Goal: Task Accomplishment & Management: Complete application form

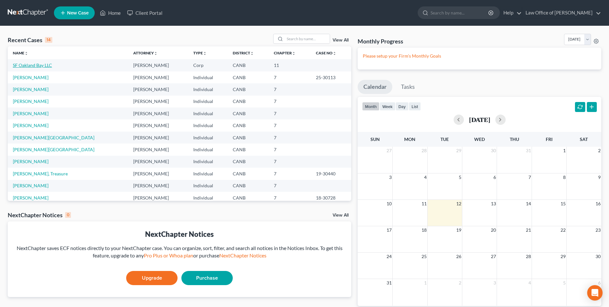
click at [42, 65] on link "SF Oakland Bay LLC" at bounding box center [32, 64] width 39 height 5
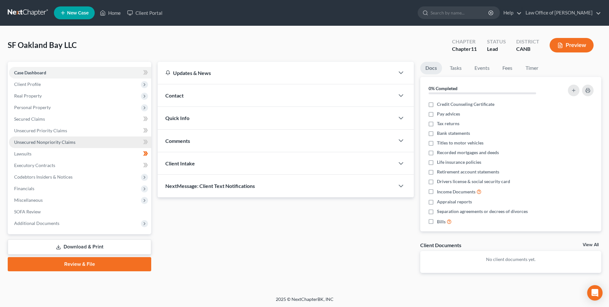
click at [38, 138] on span "Unsecured Nonpriority Claims" at bounding box center [44, 141] width 61 height 5
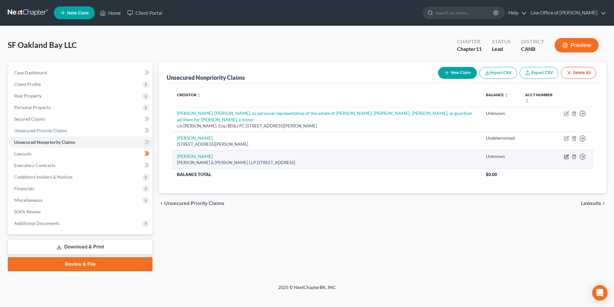
click at [305, 138] on icon "button" at bounding box center [566, 157] width 4 height 4
select select "11"
select select "14"
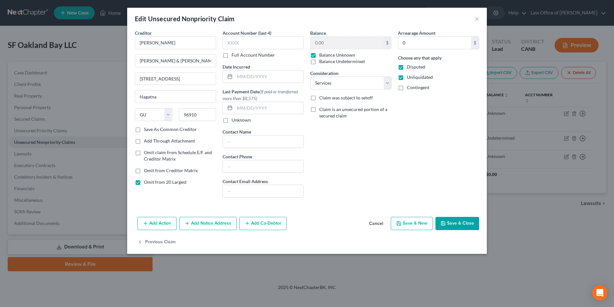
click at [305, 138] on button "Save & Close" at bounding box center [458, 223] width 44 height 13
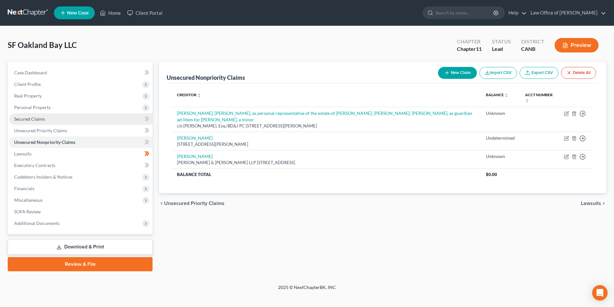
click at [42, 120] on span "Secured Claims" at bounding box center [29, 118] width 31 height 5
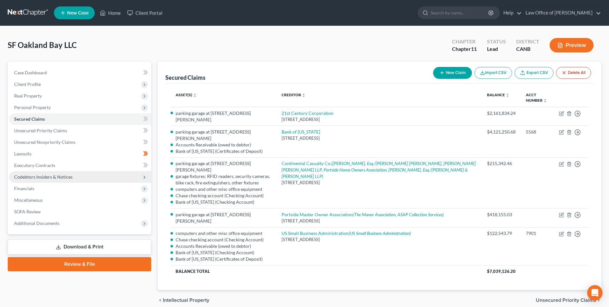
click at [36, 138] on span "Codebtors Insiders & Notices" at bounding box center [43, 176] width 58 height 5
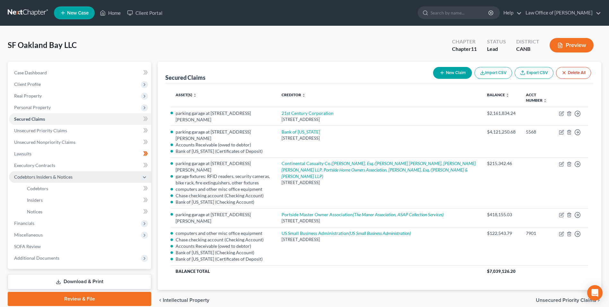
click at [35, 138] on span "Codebtors Insiders & Notices" at bounding box center [43, 176] width 58 height 5
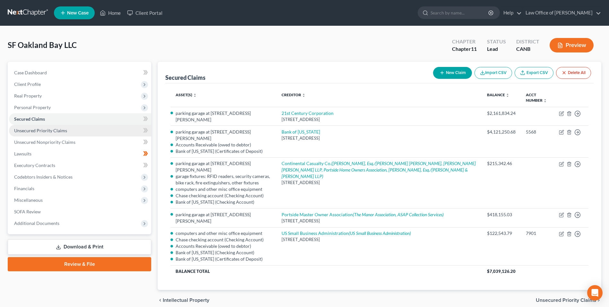
click at [40, 133] on link "Unsecured Priority Claims" at bounding box center [80, 131] width 142 height 12
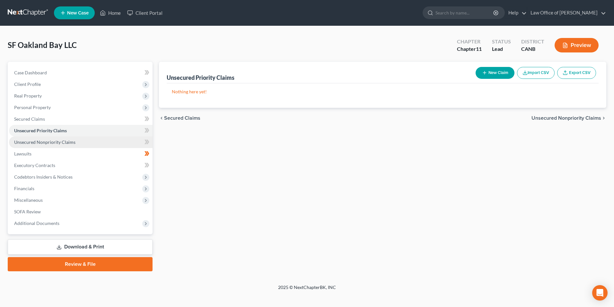
click at [41, 138] on link "Unsecured Nonpriority Claims" at bounding box center [81, 142] width 144 height 12
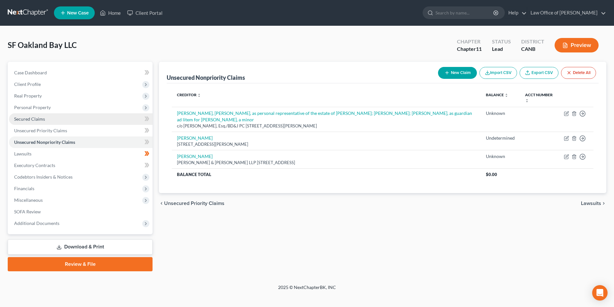
click at [39, 120] on span "Secured Claims" at bounding box center [29, 118] width 31 height 5
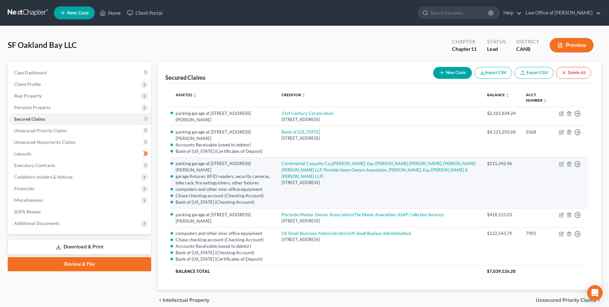
scroll to position [14, 0]
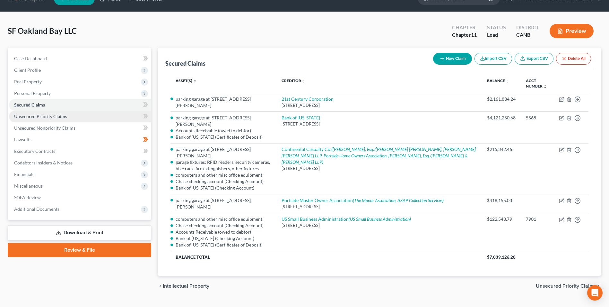
click at [23, 116] on span "Unsecured Priority Claims" at bounding box center [40, 115] width 53 height 5
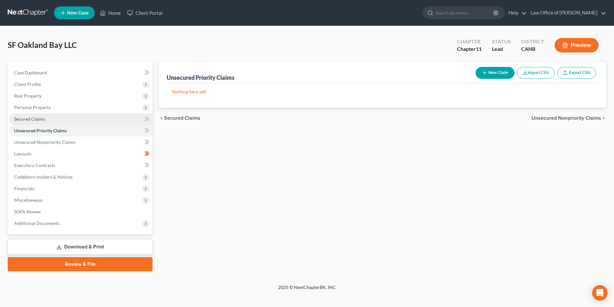
drag, startPoint x: 33, startPoint y: 118, endPoint x: 46, endPoint y: 122, distance: 13.1
click at [34, 118] on span "Secured Claims" at bounding box center [29, 118] width 31 height 5
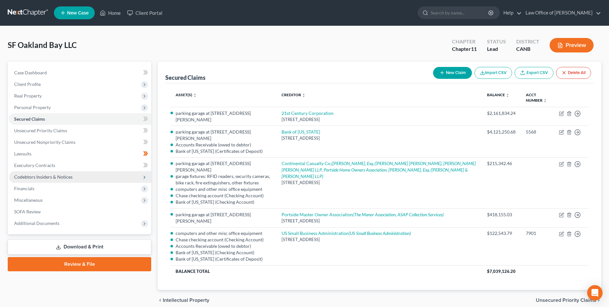
click at [55, 138] on span "Codebtors Insiders & Notices" at bounding box center [43, 176] width 58 height 5
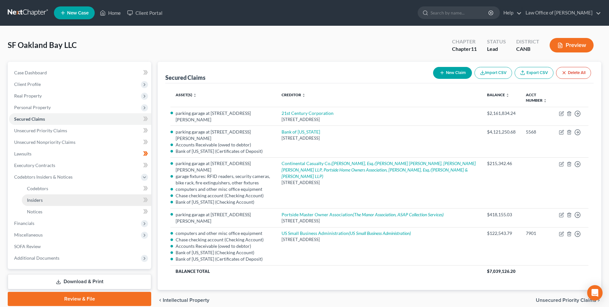
click at [37, 138] on span "Insiders" at bounding box center [35, 199] width 16 height 5
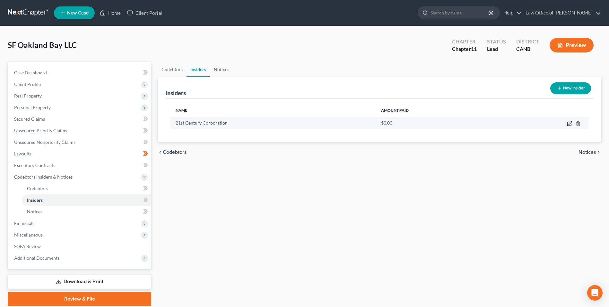
click at [305, 124] on icon "button" at bounding box center [569, 123] width 5 height 5
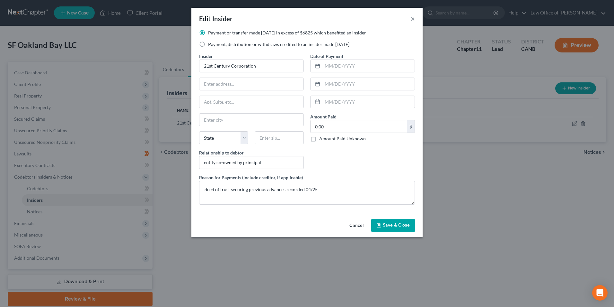
click at [305, 18] on button "×" at bounding box center [413, 19] width 4 height 8
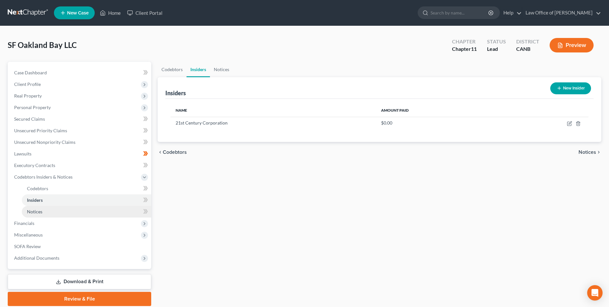
click at [34, 138] on span "Notices" at bounding box center [34, 211] width 15 height 5
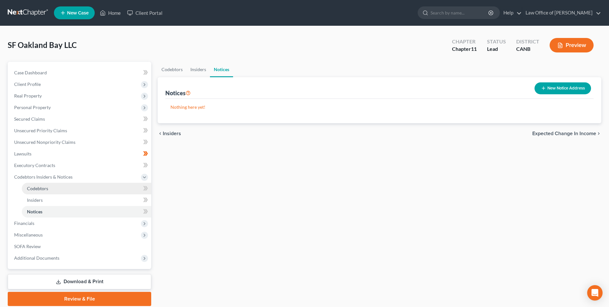
click at [32, 138] on span "Codebtors" at bounding box center [37, 187] width 21 height 5
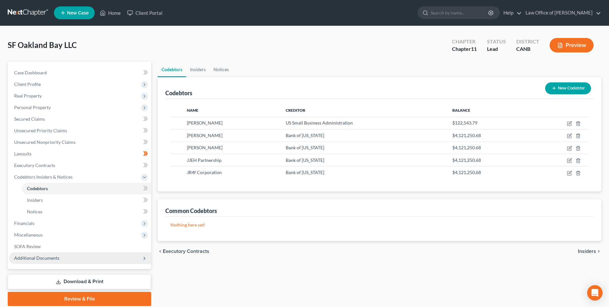
scroll to position [23, 0]
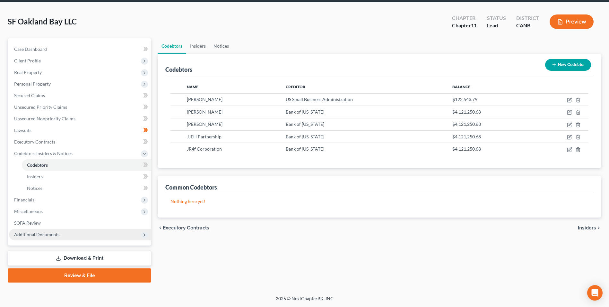
click at [45, 138] on span "Additional Documents" at bounding box center [36, 233] width 45 height 5
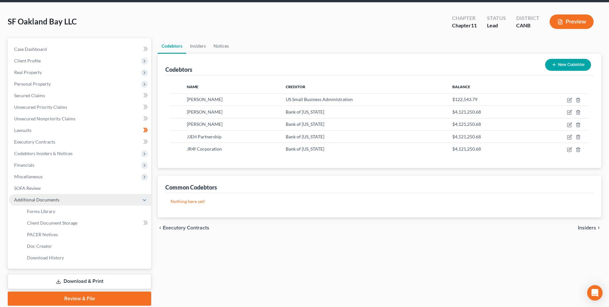
click at [143, 138] on icon at bounding box center [144, 199] width 5 height 5
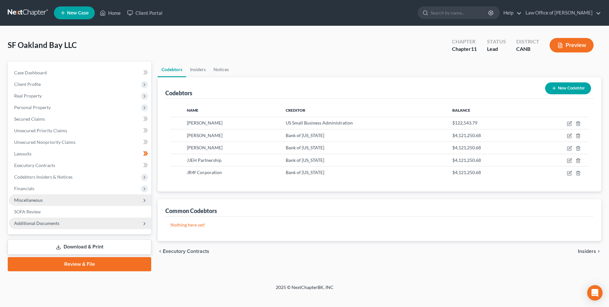
scroll to position [0, 0]
click at [37, 138] on span "Miscellaneous" at bounding box center [28, 199] width 29 height 5
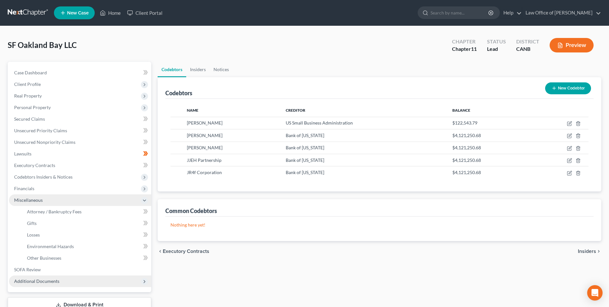
click at [37, 138] on span "Miscellaneous" at bounding box center [28, 199] width 29 height 5
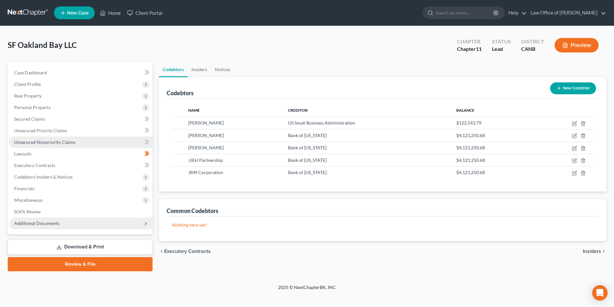
click at [43, 138] on span "Unsecured Nonpriority Claims" at bounding box center [44, 141] width 61 height 5
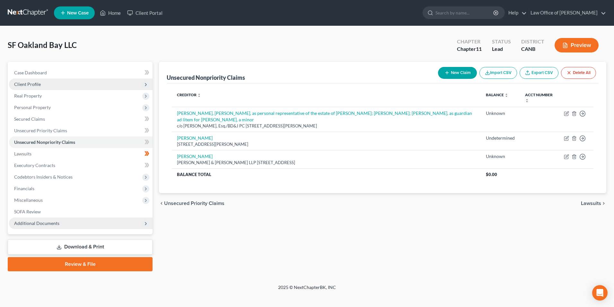
drag, startPoint x: 19, startPoint y: 85, endPoint x: 19, endPoint y: 89, distance: 4.2
click at [19, 85] on span "Client Profile" at bounding box center [27, 83] width 27 height 5
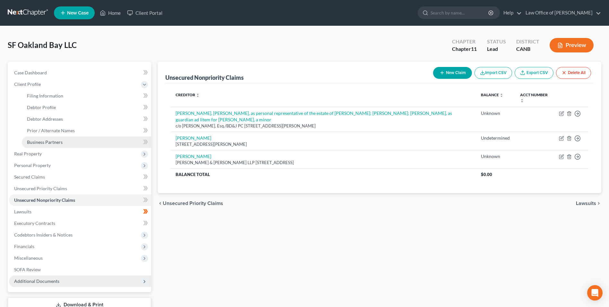
drag, startPoint x: 60, startPoint y: 142, endPoint x: 66, endPoint y: 148, distance: 8.4
click at [60, 138] on span "Business Partners" at bounding box center [45, 141] width 36 height 5
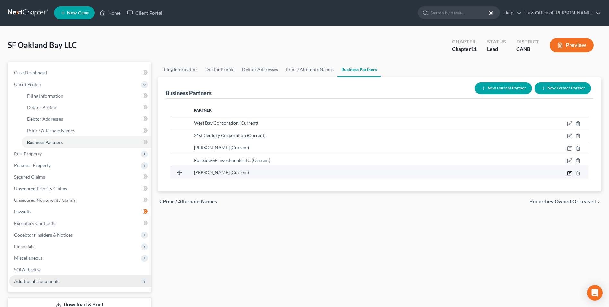
click at [305, 138] on icon "button" at bounding box center [570, 173] width 4 height 4
select select "5"
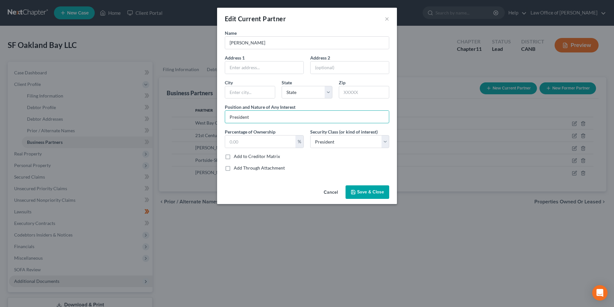
drag, startPoint x: 253, startPoint y: 116, endPoint x: 221, endPoint y: 113, distance: 31.3
click at [221, 113] on div "Name [PERSON_NAME] Address 1 Address 2 [GEOGRAPHIC_DATA][US_STATE] CA CO [GEOGR…" at bounding box center [307, 106] width 180 height 153
type input "Member"
click at [305, 138] on select "Select Select Common Stockholder General Partner Limited Partner Managing Membe…" at bounding box center [349, 141] width 79 height 13
select select "3"
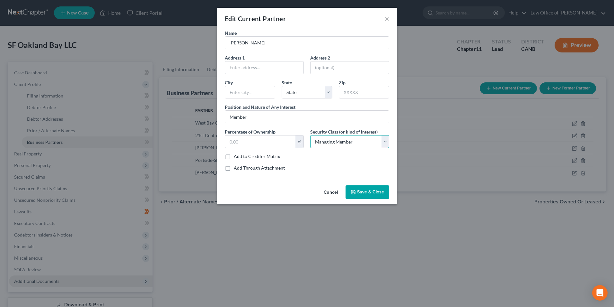
click at [305, 135] on select "Select Select Common Stockholder General Partner Limited Partner Managing Membe…" at bounding box center [349, 141] width 79 height 13
click at [305, 138] on span "Save & Close" at bounding box center [370, 191] width 27 height 5
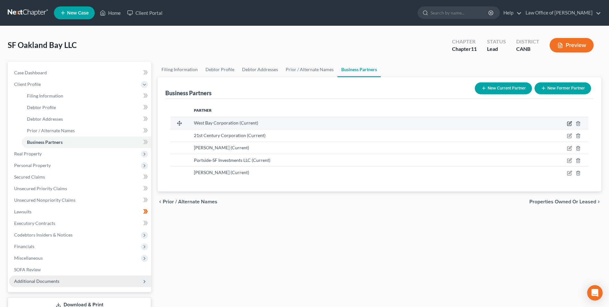
click at [305, 125] on icon "button" at bounding box center [570, 124] width 4 height 4
select select "11"
select select "3"
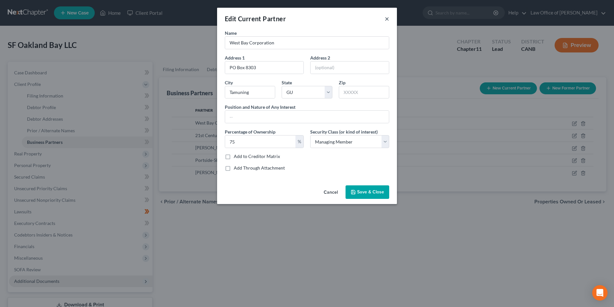
click at [305, 19] on button "×" at bounding box center [387, 19] width 4 height 8
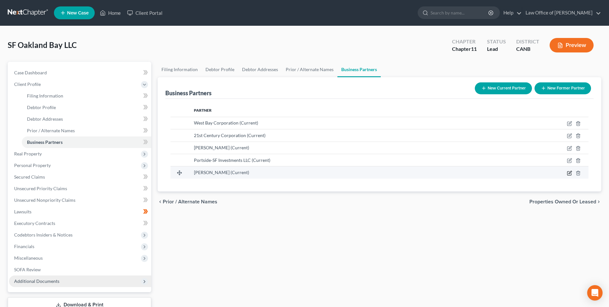
click at [305, 138] on icon "button" at bounding box center [569, 172] width 5 height 5
select select "3"
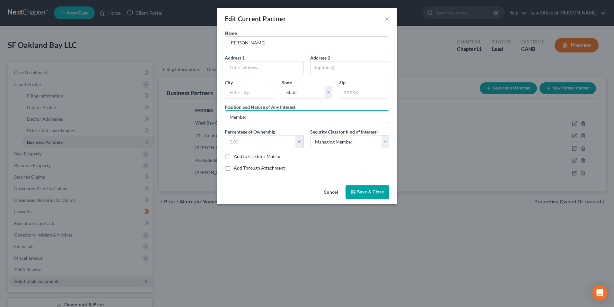
drag, startPoint x: 258, startPoint y: 116, endPoint x: 209, endPoint y: 115, distance: 48.5
click at [209, 115] on div "Edit Current Partner × Name [PERSON_NAME] Address 1 Address 2 [GEOGRAPHIC_DATA]…" at bounding box center [307, 153] width 614 height 307
type input "President of Managing Member"
click at [305, 138] on select "Select Select Common Stockholder General Partner Limited Partner Managing Membe…" at bounding box center [349, 141] width 79 height 13
select select "6"
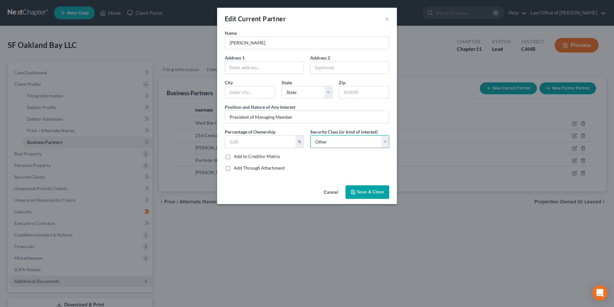
click at [305, 135] on select "Select Select Common Stockholder General Partner Limited Partner Managing Membe…" at bounding box center [349, 141] width 79 height 13
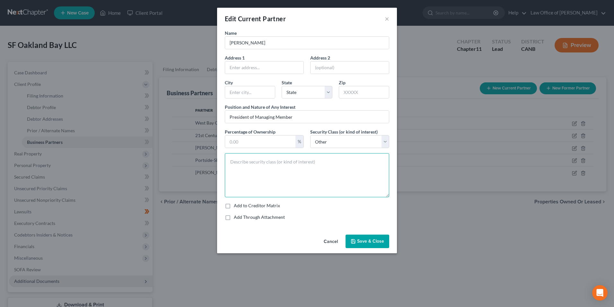
click at [300, 138] on textarea at bounding box center [307, 175] width 164 height 44
drag, startPoint x: 291, startPoint y: 113, endPoint x: 296, endPoint y: 115, distance: 5.0
click at [293, 114] on input "President of Managing Member" at bounding box center [307, 117] width 164 height 12
type input "President of Managing Member [GEOGRAPHIC_DATA]"
click at [305, 138] on span "Save & Close" at bounding box center [370, 240] width 27 height 5
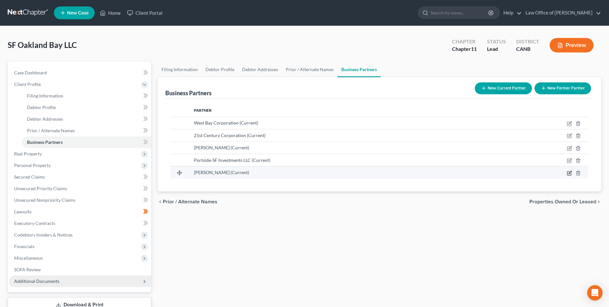
click at [305, 138] on icon "button" at bounding box center [570, 172] width 3 height 3
select select "6"
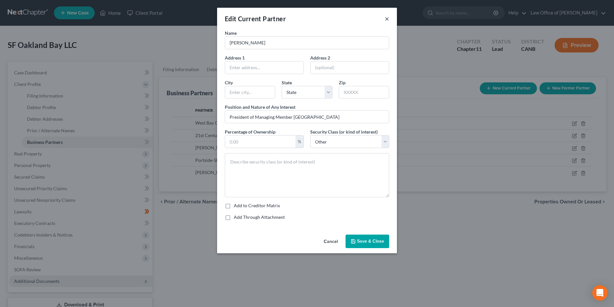
click at [305, 19] on button "×" at bounding box center [387, 19] width 4 height 8
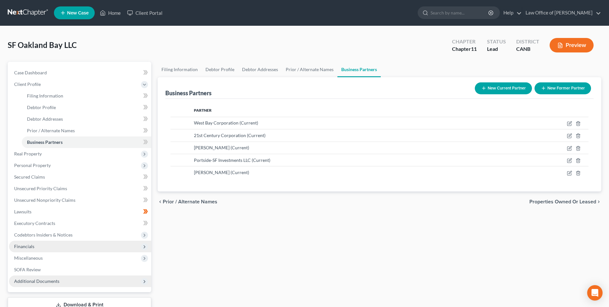
scroll to position [47, 0]
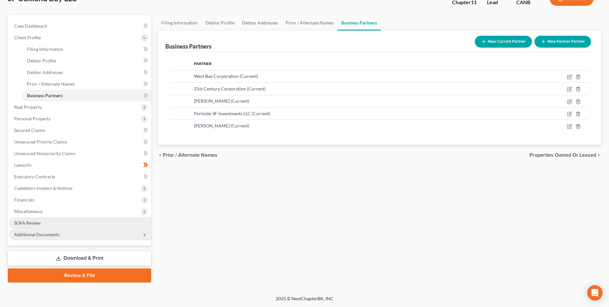
click at [23, 138] on link "SOFA Review" at bounding box center [80, 223] width 142 height 12
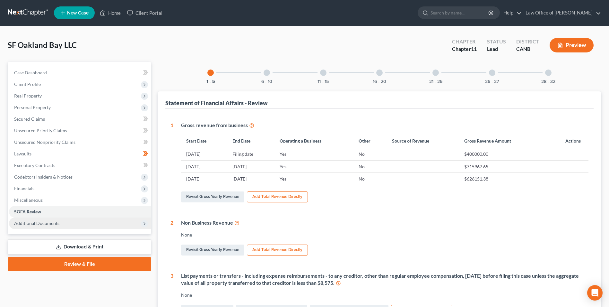
click at [305, 74] on div at bounding box center [549, 72] width 6 height 6
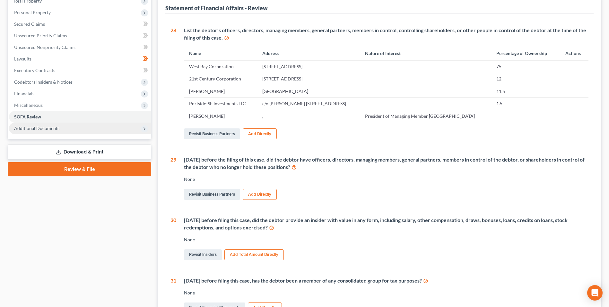
scroll to position [31, 0]
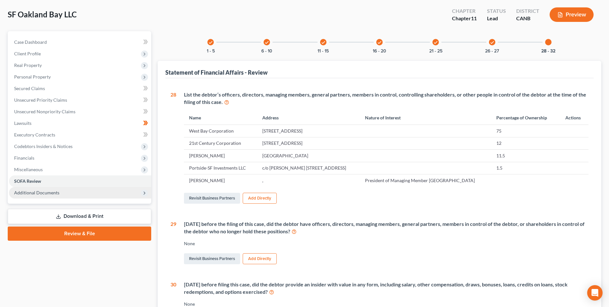
click at [305, 42] on div at bounding box center [549, 42] width 6 height 6
click at [305, 44] on div "check" at bounding box center [492, 42] width 6 height 6
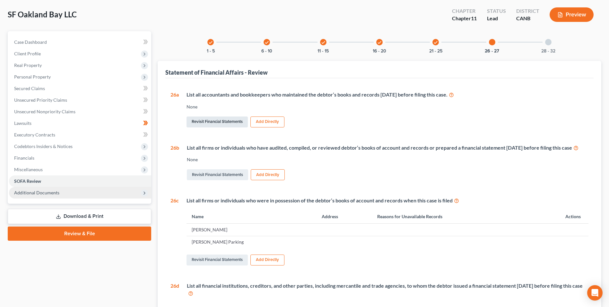
click at [205, 121] on link "Revisit Financial Statements" at bounding box center [217, 121] width 61 height 11
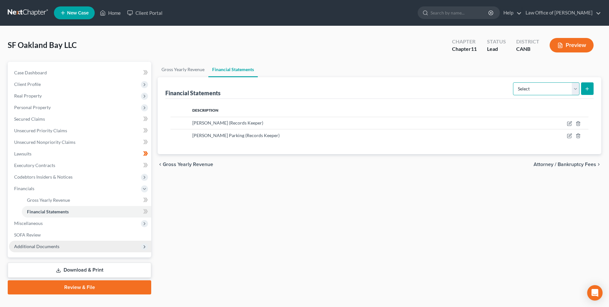
click at [305, 89] on select "Select Auditor Bookkeeper Creditor Pension Contribution Records Keeper Tax Cons…" at bounding box center [546, 88] width 67 height 13
click at [305, 82] on select "Select Auditor Bookkeeper Creditor Pension Contribution Records Keeper Tax Cons…" at bounding box center [546, 88] width 67 height 13
click at [305, 90] on line "submit" at bounding box center [588, 88] width 0 height 3
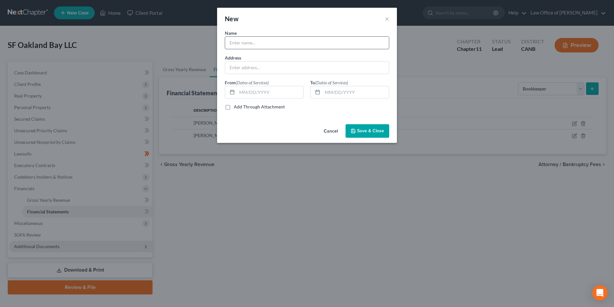
click at [264, 42] on input "text" at bounding box center [307, 43] width 164 height 12
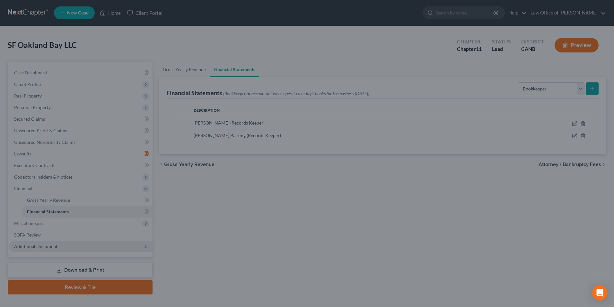
click at [242, 138] on div "New × Name * Address From (Dates of Services) To (Dates of Services) Add Throug…" at bounding box center [307, 153] width 614 height 307
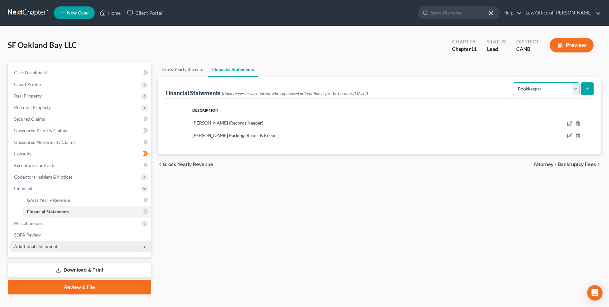
click at [305, 87] on select "Select Auditor Bookkeeper Creditor Pension Contribution Records Keeper Tax Cons…" at bounding box center [546, 88] width 67 height 13
click at [305, 82] on select "Select Auditor Bookkeeper Creditor Pension Contribution Records Keeper Tax Cons…" at bounding box center [546, 88] width 67 height 13
click at [305, 91] on select "Select Auditor Bookkeeper Creditor Pension Contribution Records Keeper Tax Cons…" at bounding box center [546, 88] width 67 height 13
click at [305, 82] on select "Select Auditor Bookkeeper Creditor Pension Contribution Records Keeper Tax Cons…" at bounding box center [546, 88] width 67 height 13
click at [305, 86] on select "Select Auditor Bookkeeper Creditor Pension Contribution Records Keeper Tax Cons…" at bounding box center [546, 88] width 67 height 13
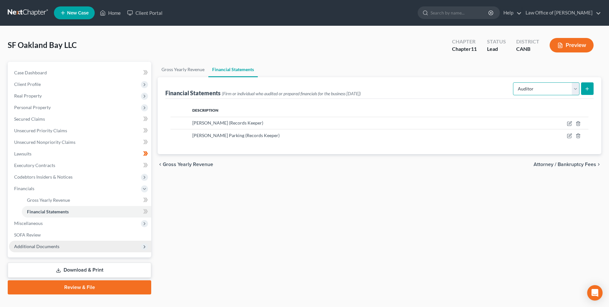
select select "bookkeeper"
click at [305, 82] on select "Select Auditor Bookkeeper Creditor Pension Contribution Records Keeper Tax Cons…" at bounding box center [546, 88] width 67 height 13
click at [305, 90] on select "Select Auditor Bookkeeper Creditor Pension Contribution Records Keeper Tax Cons…" at bounding box center [546, 88] width 67 height 13
click at [305, 91] on icon "submit" at bounding box center [587, 88] width 5 height 5
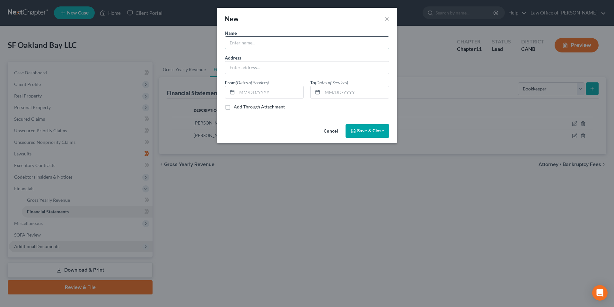
click at [248, 40] on input "text" at bounding box center [307, 43] width 164 height 12
type input "EY (formerly Ernst & Young)"
type input "[STREET_ADDRESS][US_STATE]"
click at [305, 129] on span "Save & Close" at bounding box center [370, 130] width 27 height 5
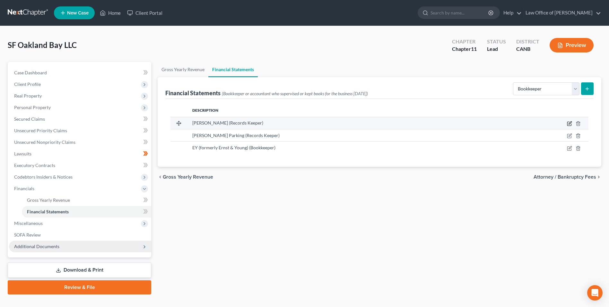
click at [305, 123] on icon "button" at bounding box center [570, 123] width 4 height 4
select select "records_keeper"
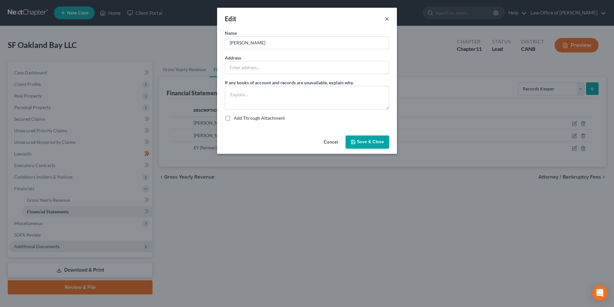
click at [305, 18] on button "×" at bounding box center [387, 19] width 4 height 8
